Goal: Information Seeking & Learning: Compare options

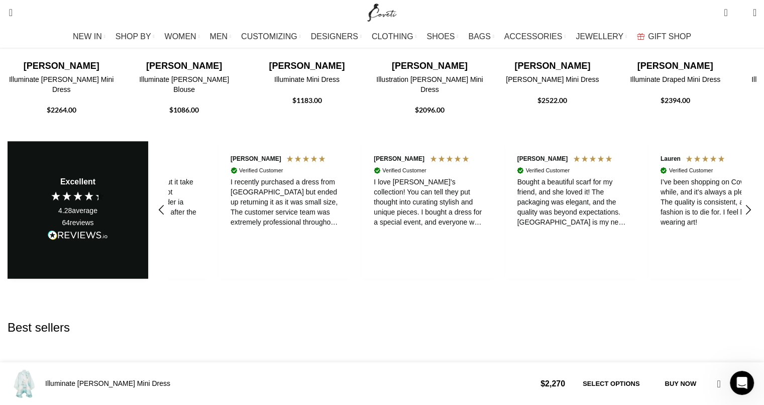
scroll to position [0, 528]
click at [238, 149] on img "2 / 30" at bounding box center [183, 157] width 107 height 201
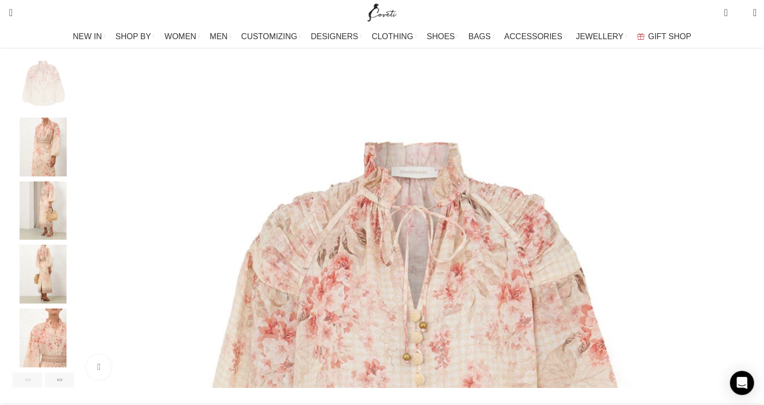
scroll to position [0, 105]
click at [74, 232] on img "3 / 7" at bounding box center [43, 210] width 61 height 59
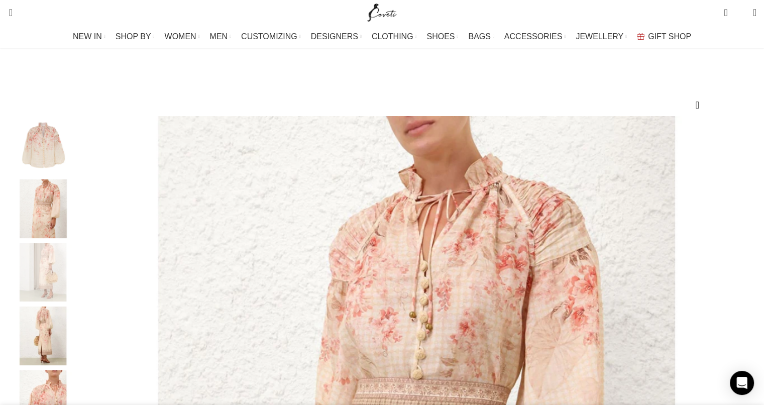
scroll to position [151, 0]
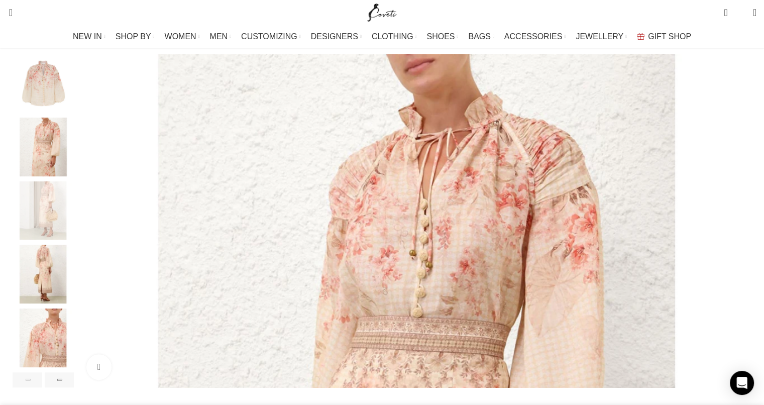
click at [74, 176] on img "2 / 7" at bounding box center [43, 147] width 61 height 59
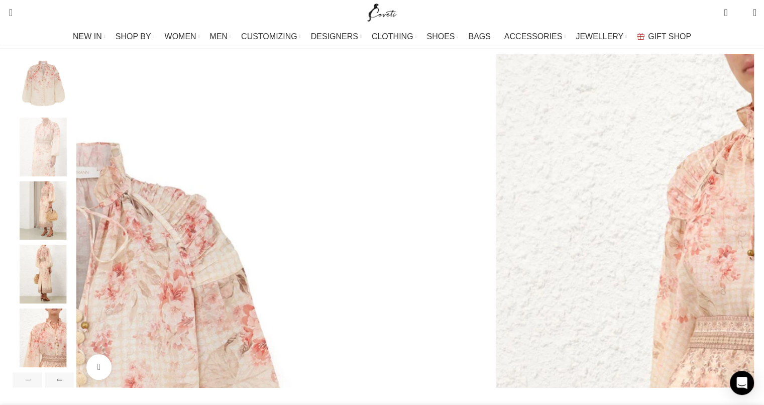
scroll to position [0, 317]
click at [74, 232] on img "3 / 7" at bounding box center [43, 210] width 61 height 59
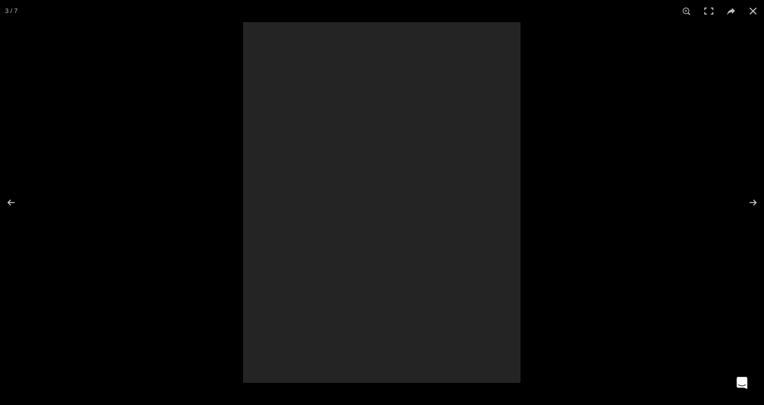
click at [349, 256] on div at bounding box center [381, 202] width 277 height 361
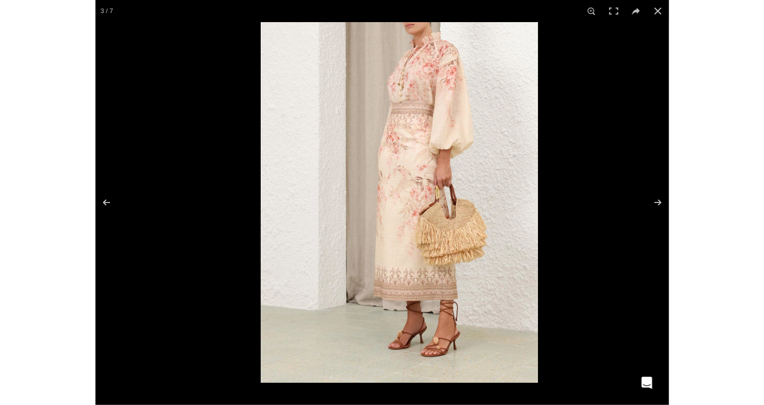
scroll to position [0, 1692]
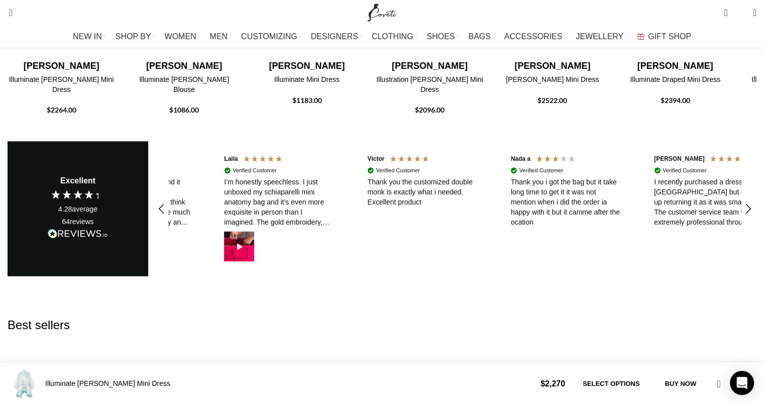
scroll to position [0, 105]
click at [115, 119] on img "1 / 30" at bounding box center [61, 157] width 107 height 201
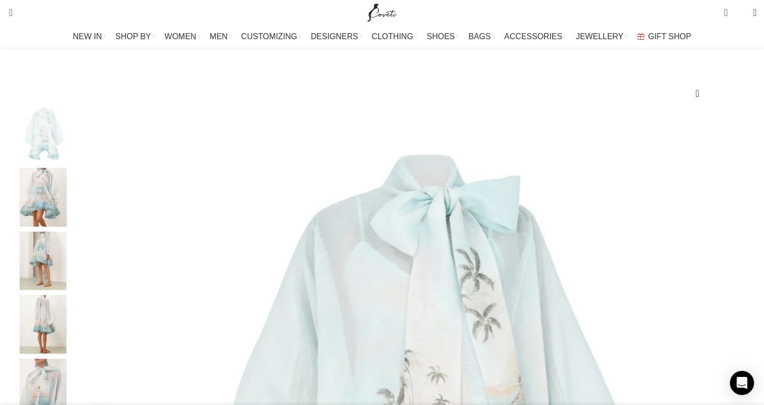
scroll to position [0, 105]
click at [74, 254] on img "3 / 8" at bounding box center [43, 261] width 61 height 59
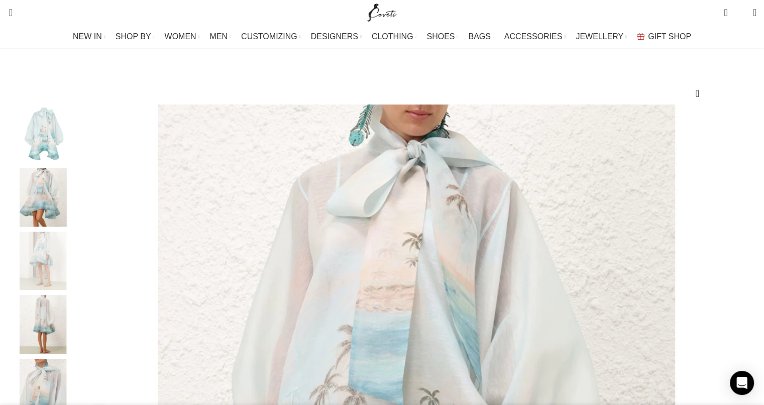
click at [74, 225] on img "2 / 8" at bounding box center [43, 197] width 61 height 59
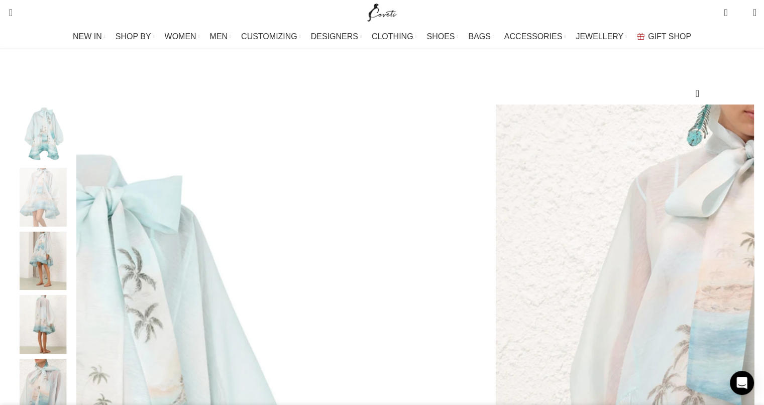
scroll to position [0, 211]
